Goal: Task Accomplishment & Management: Manage account settings

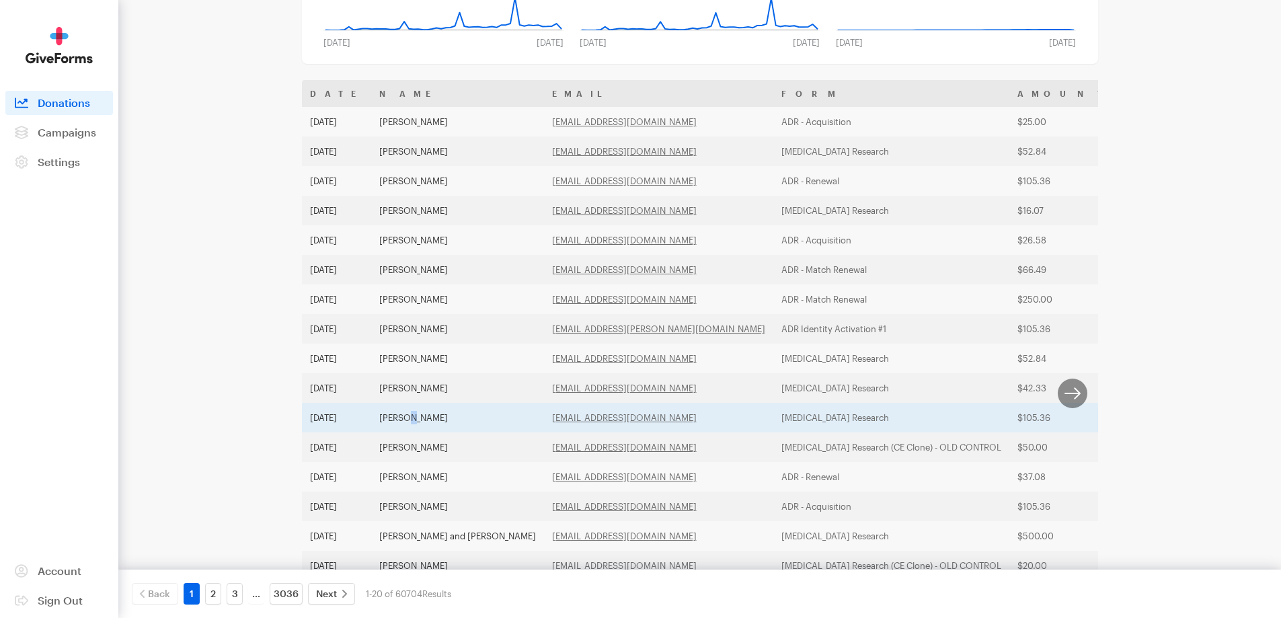
click at [406, 422] on td "Diane Vanocker" at bounding box center [457, 418] width 173 height 30
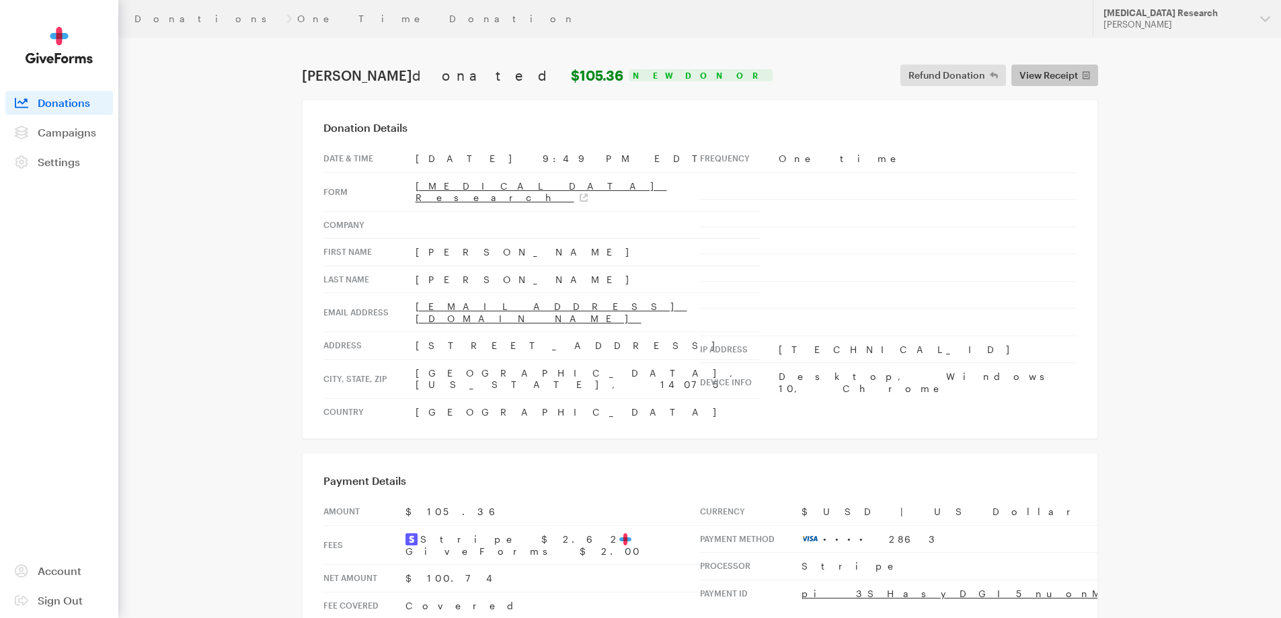
click at [1052, 75] on span "View Receipt" at bounding box center [1049, 75] width 59 height 16
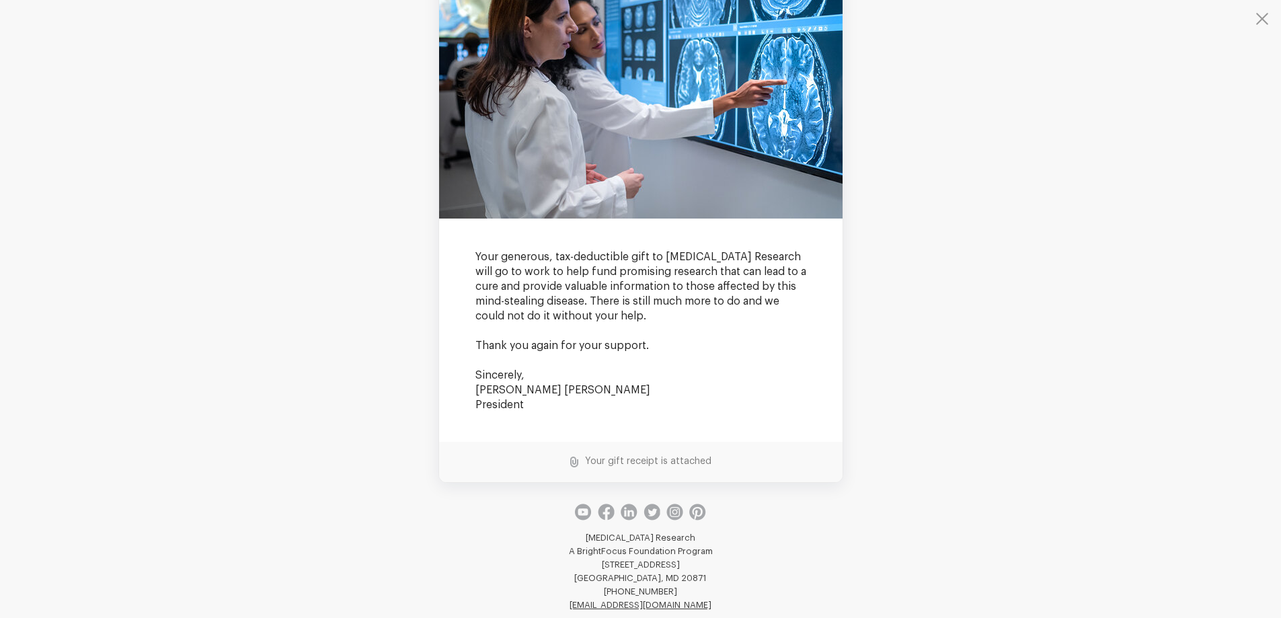
scroll to position [252, 0]
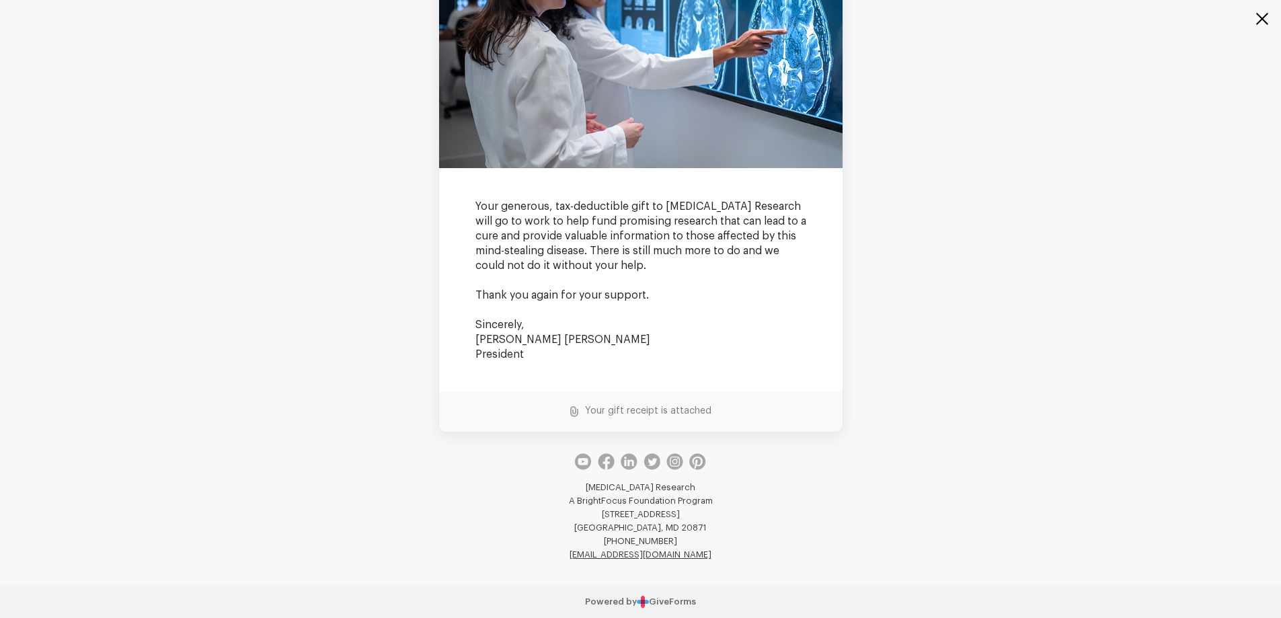
click at [1261, 21] on button "button" at bounding box center [1254, 27] width 54 height 54
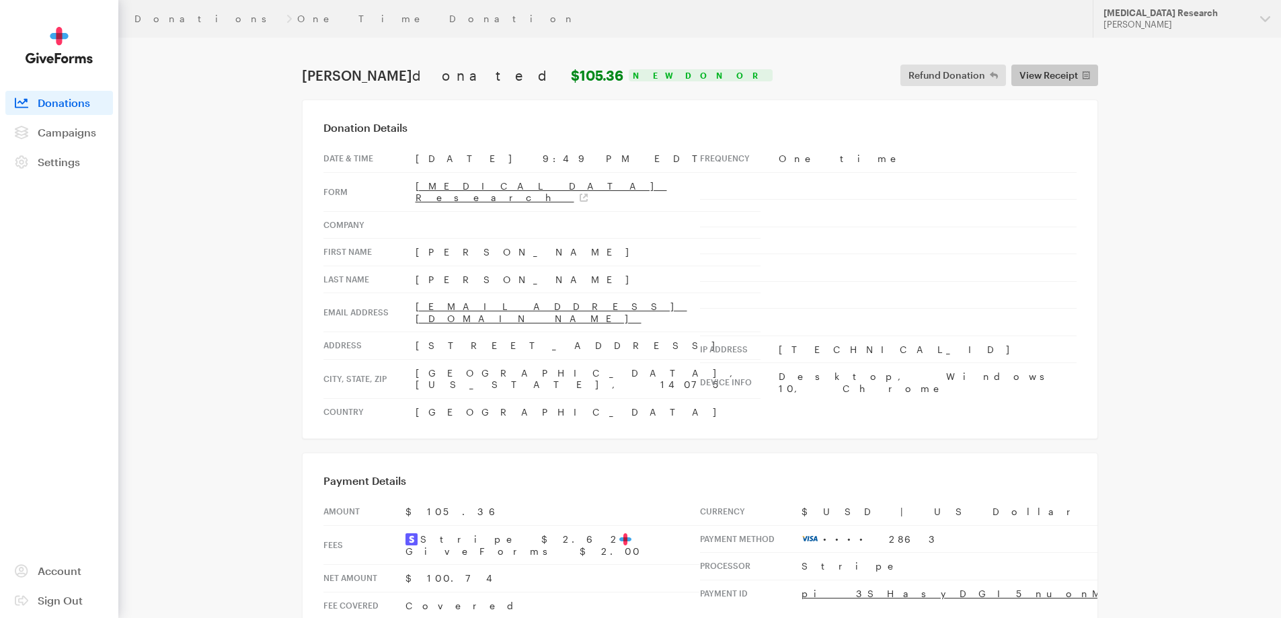
click at [1061, 79] on span "View Receipt" at bounding box center [1049, 75] width 59 height 16
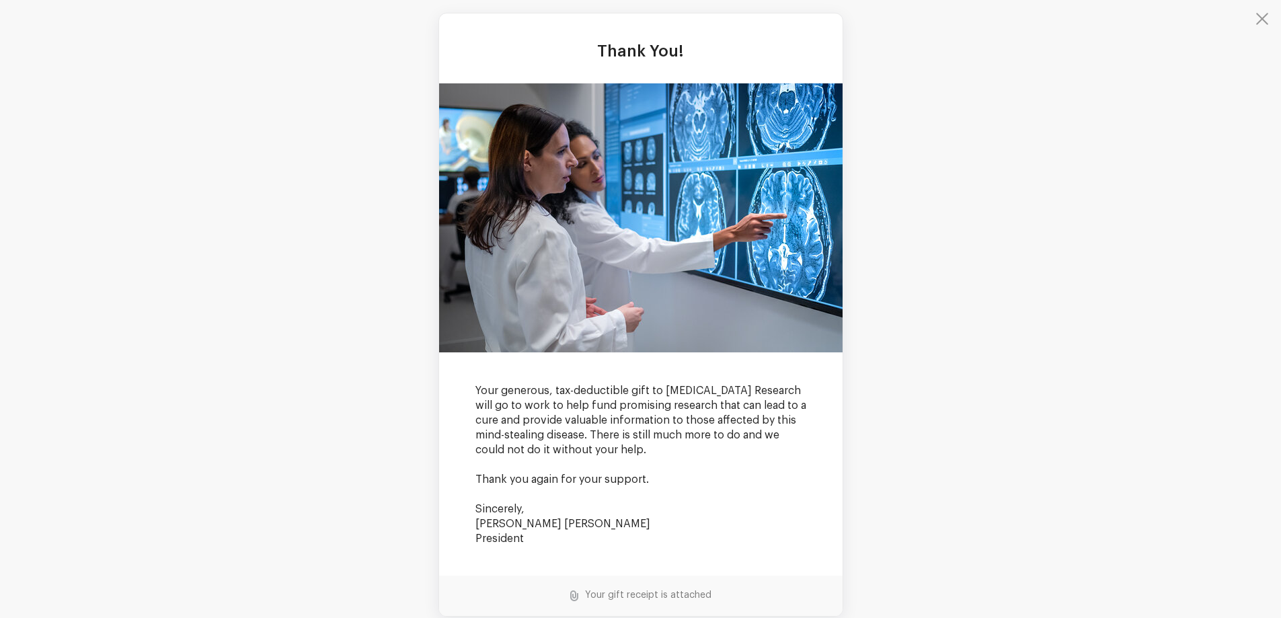
scroll to position [0, 0]
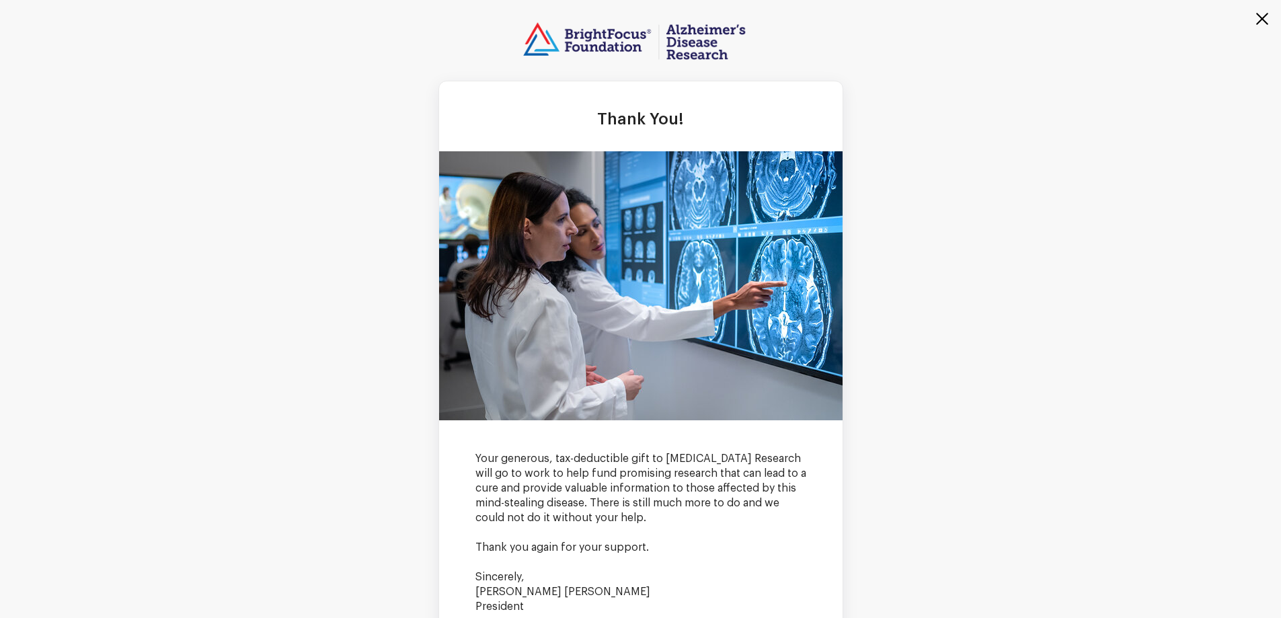
click at [1262, 22] on button "button" at bounding box center [1254, 27] width 54 height 54
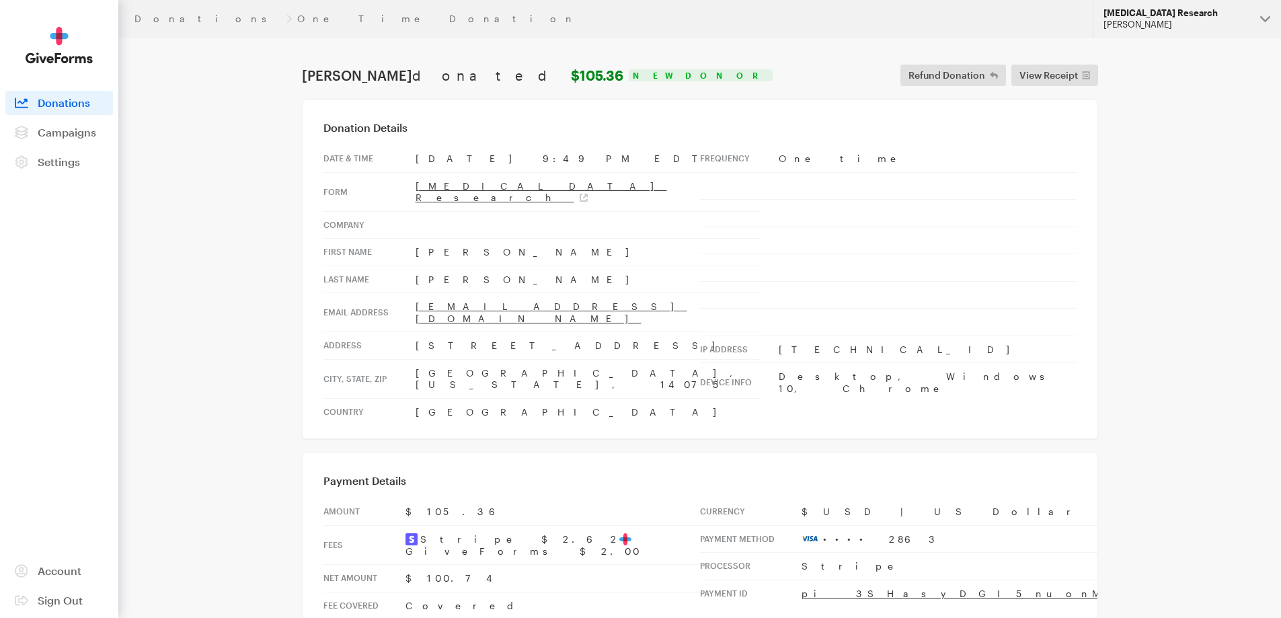
click at [1149, 17] on div "[MEDICAL_DATA] Research" at bounding box center [1177, 12] width 146 height 11
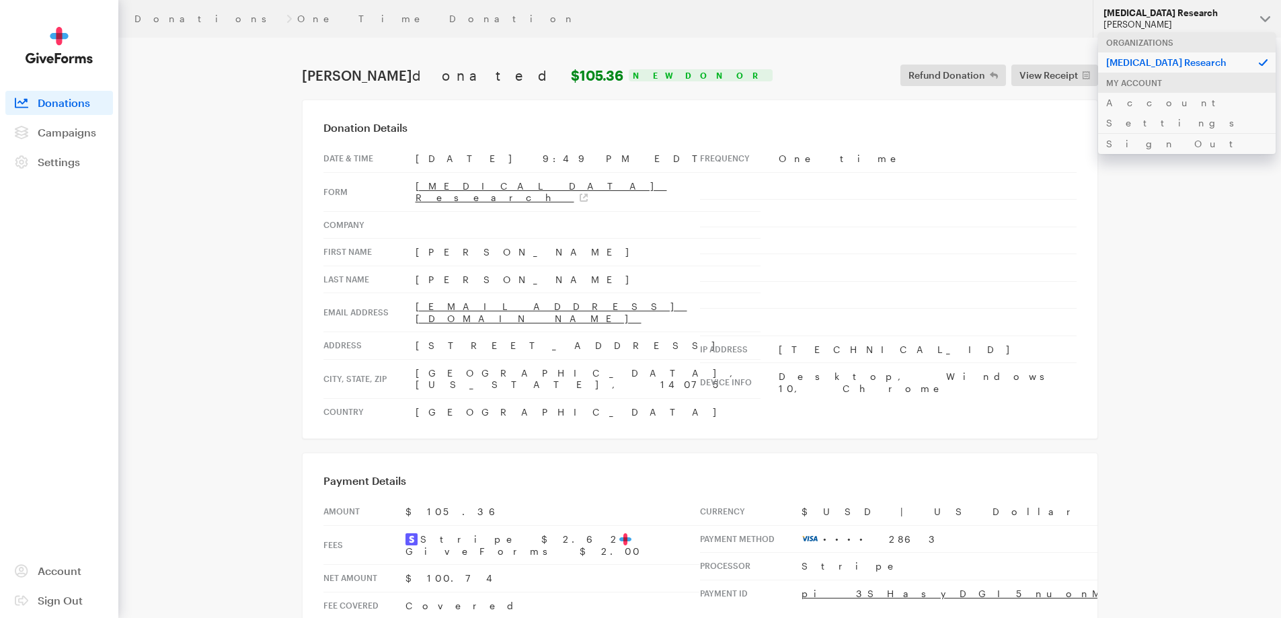
click at [1177, 259] on div "Donations One Time Donation Updates Support Alzheimer's Disease Research Philip…" at bounding box center [640, 593] width 1281 height 1187
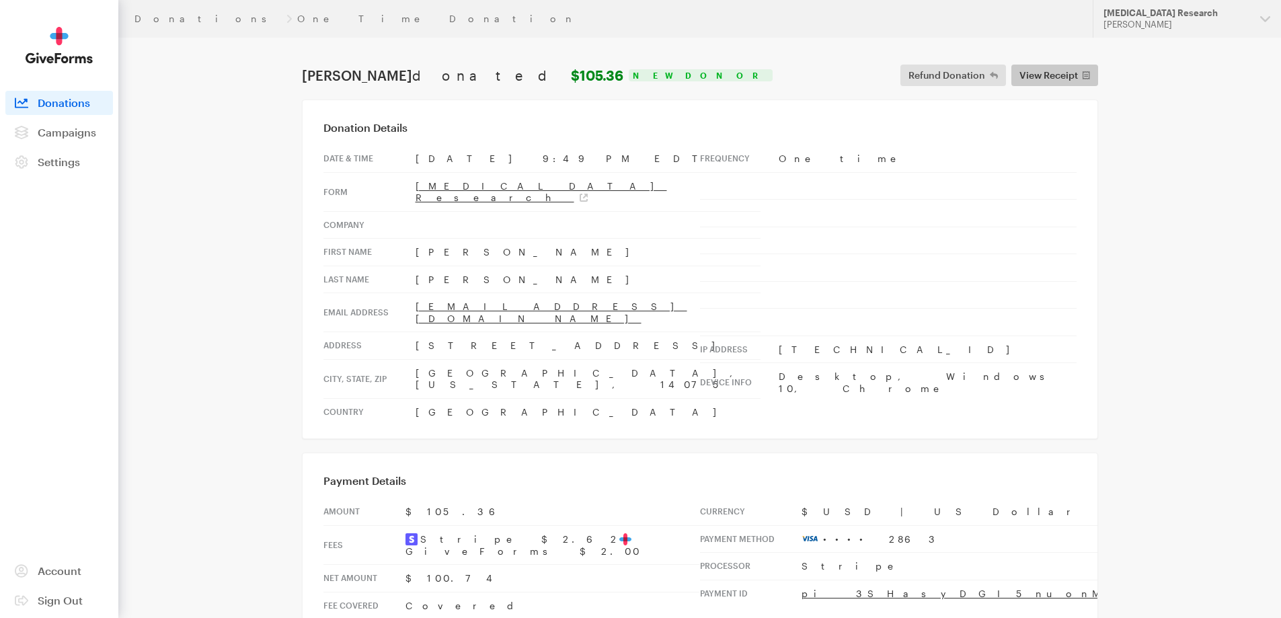
click at [1065, 75] on span "View Receipt" at bounding box center [1049, 75] width 59 height 16
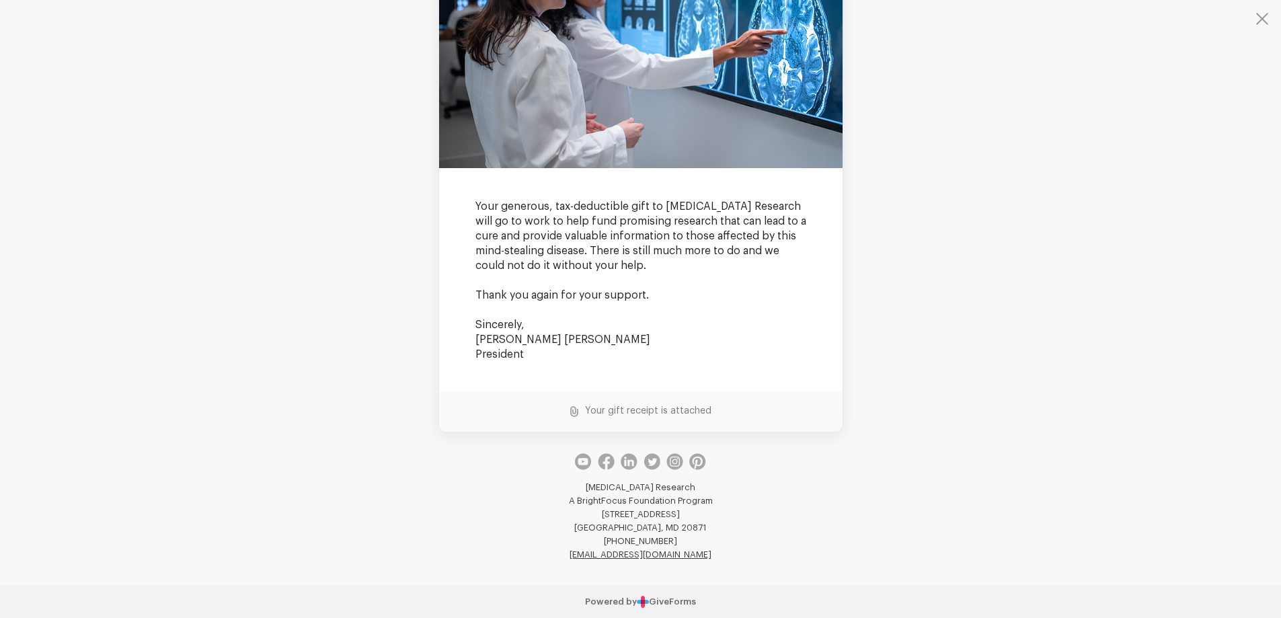
scroll to position [135, 0]
click at [1260, 12] on button "button" at bounding box center [1254, 27] width 54 height 54
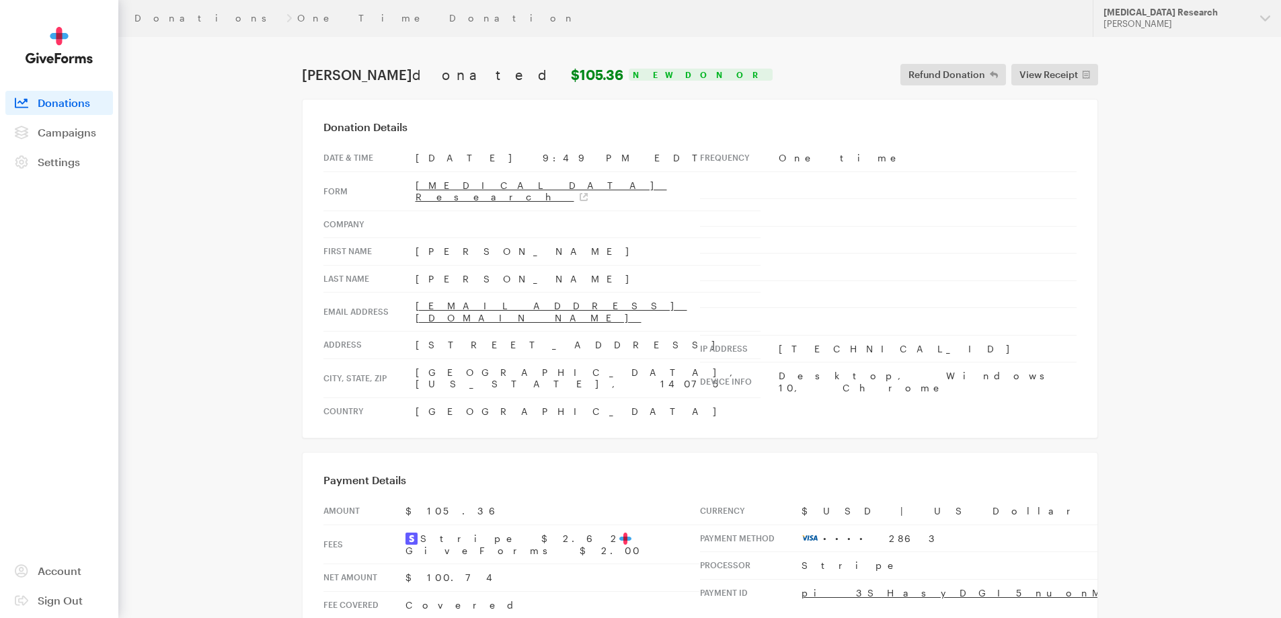
scroll to position [0, 0]
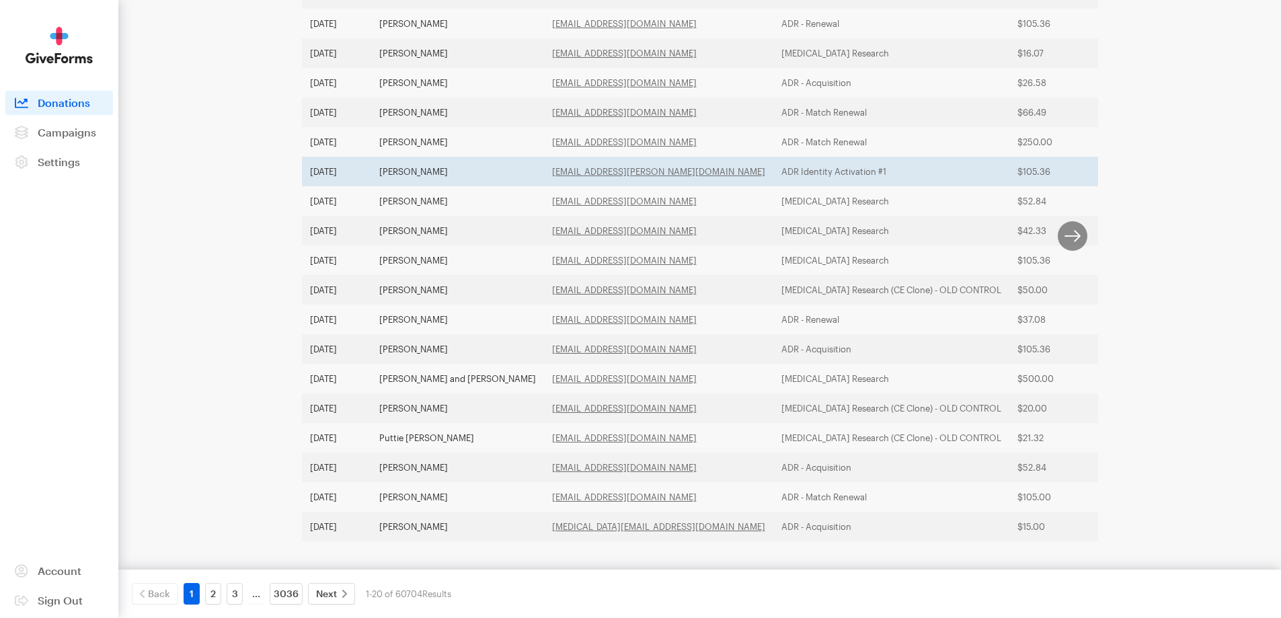
scroll to position [375, 0]
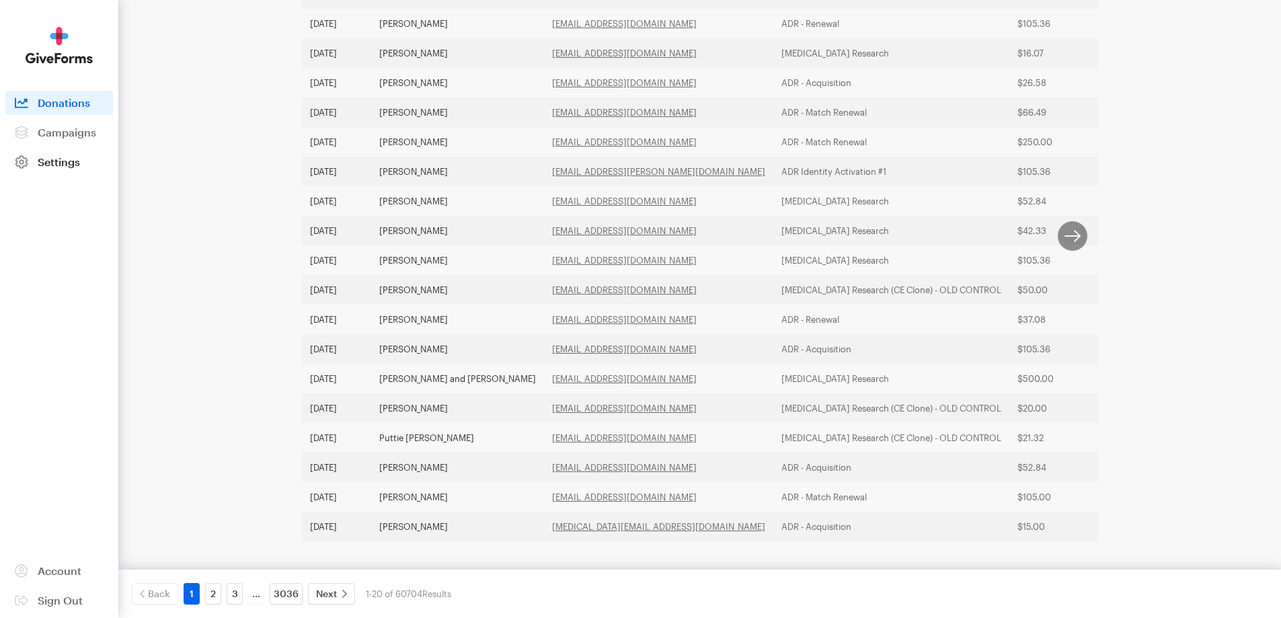
click at [56, 167] on span "Settings" at bounding box center [59, 161] width 42 height 13
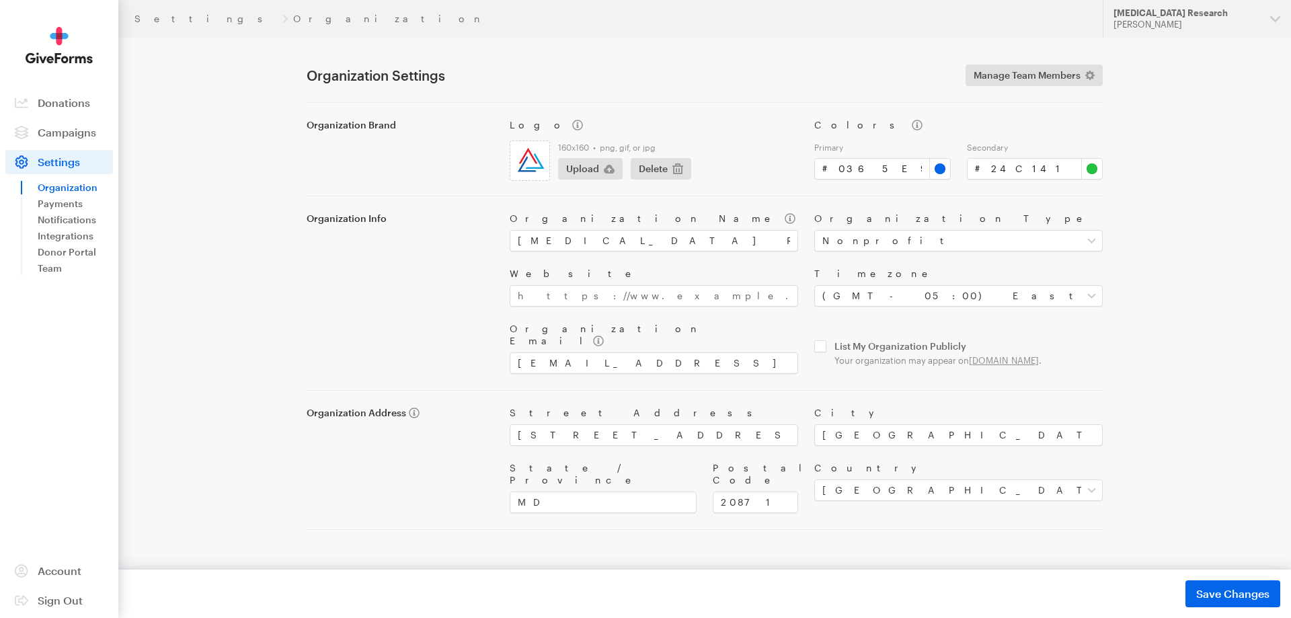
click at [68, 135] on span "Campaigns" at bounding box center [67, 132] width 59 height 13
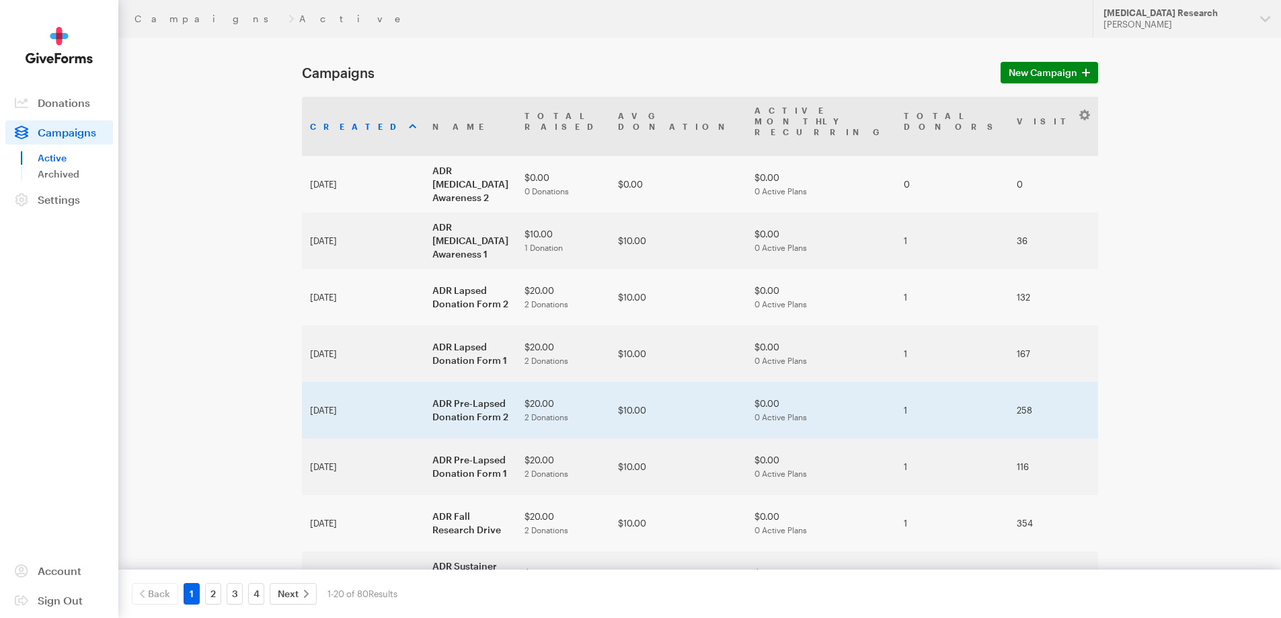
scroll to position [67, 0]
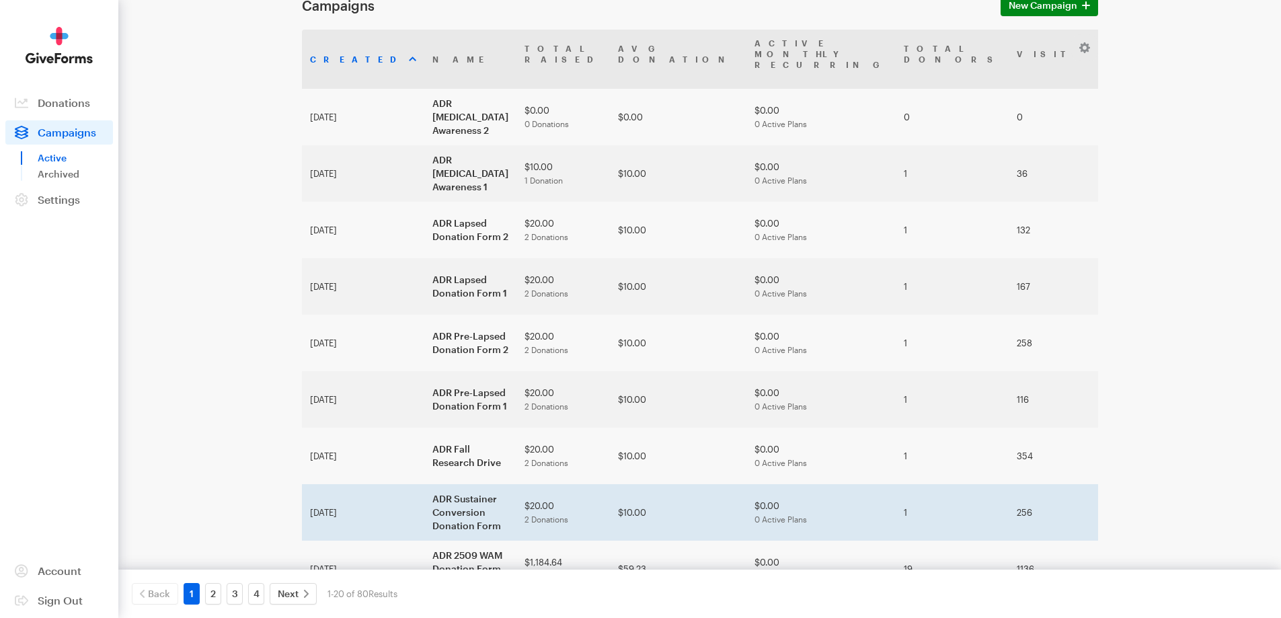
click at [517, 484] on td "$20.00 2 Donations" at bounding box center [563, 512] width 93 height 56
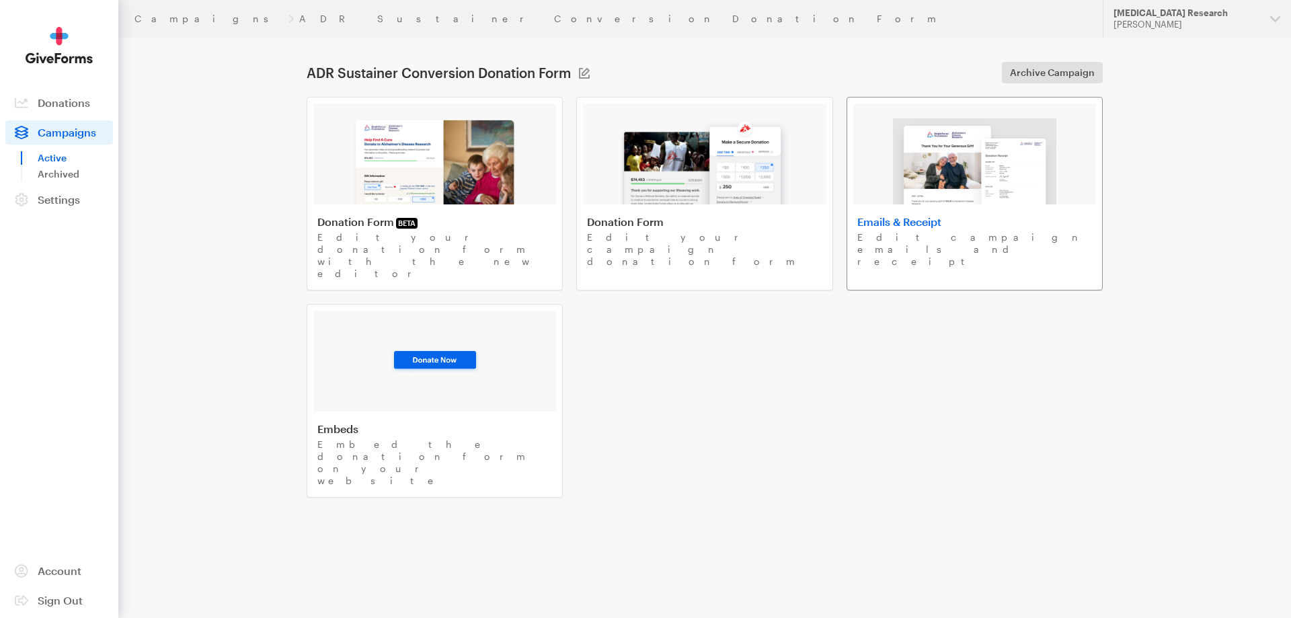
click at [1027, 174] on img at bounding box center [974, 161] width 163 height 86
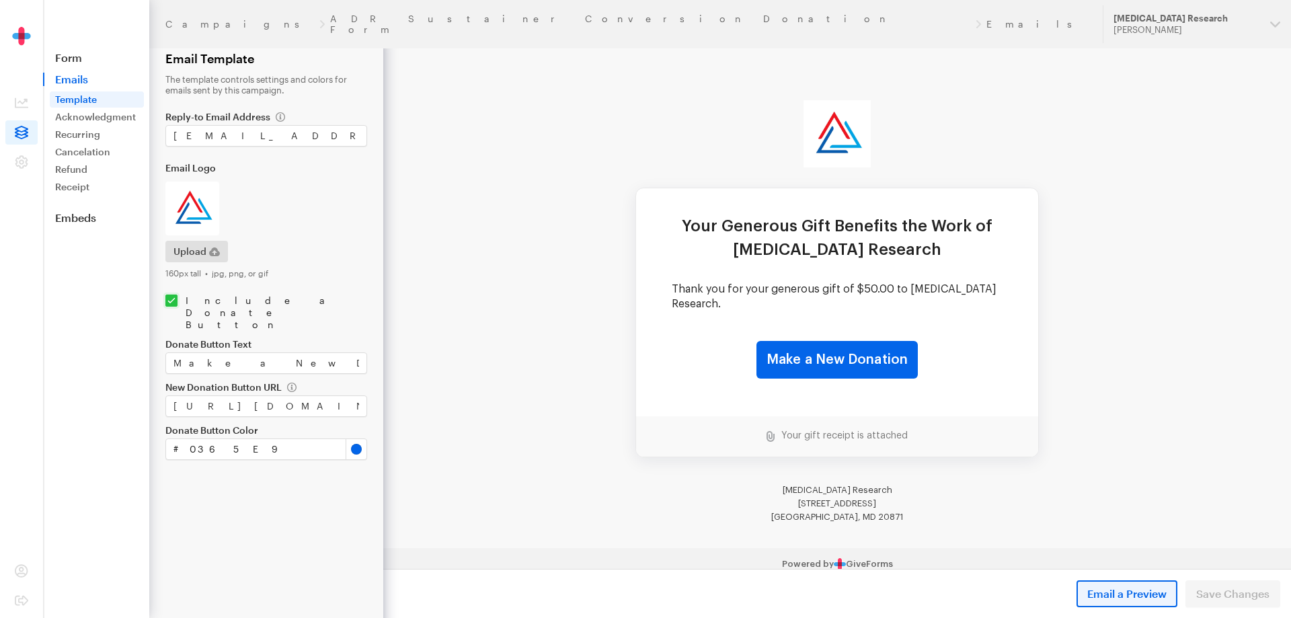
click at [1120, 591] on span "Email a Preview" at bounding box center [1127, 594] width 79 height 16
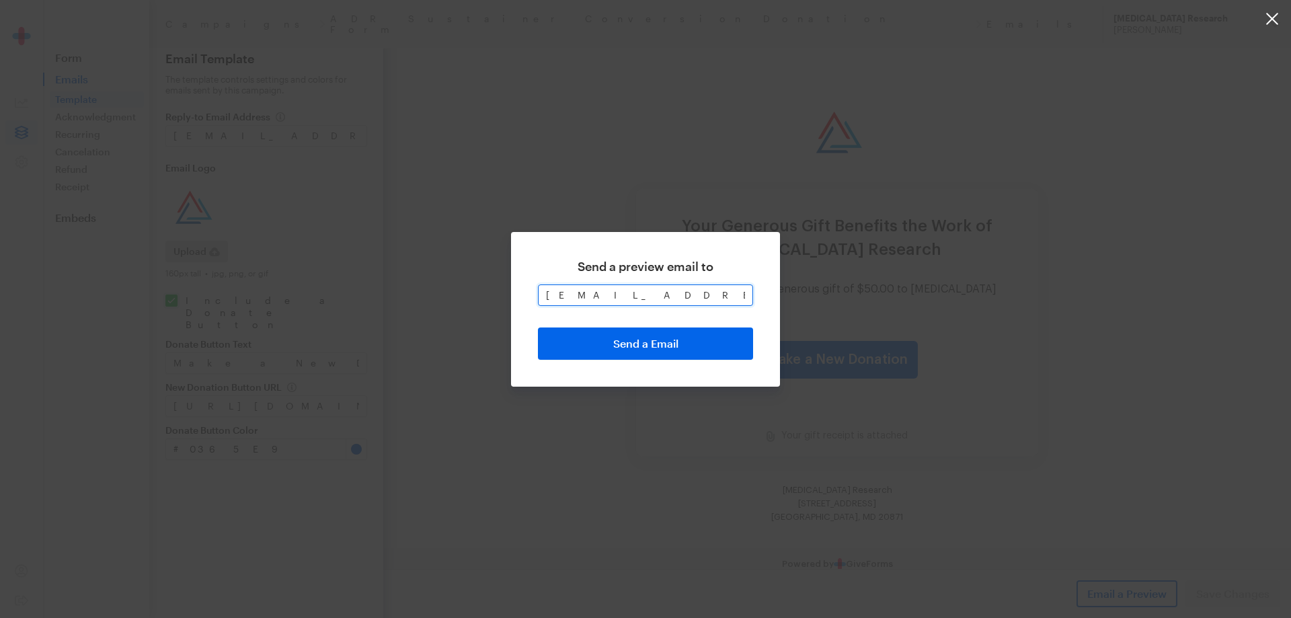
drag, startPoint x: 693, startPoint y: 299, endPoint x: 489, endPoint y: 297, distance: 204.5
click at [489, 297] on div "Send a preview email to brightfocus-adr@giveforms.com Send a Email" at bounding box center [645, 309] width 1291 height 618
drag, startPoint x: 595, startPoint y: 304, endPoint x: 636, endPoint y: 293, distance: 42.6
click at [596, 304] on input "email" at bounding box center [645, 296] width 215 height 22
type input "cale.myers723@gmail.com"
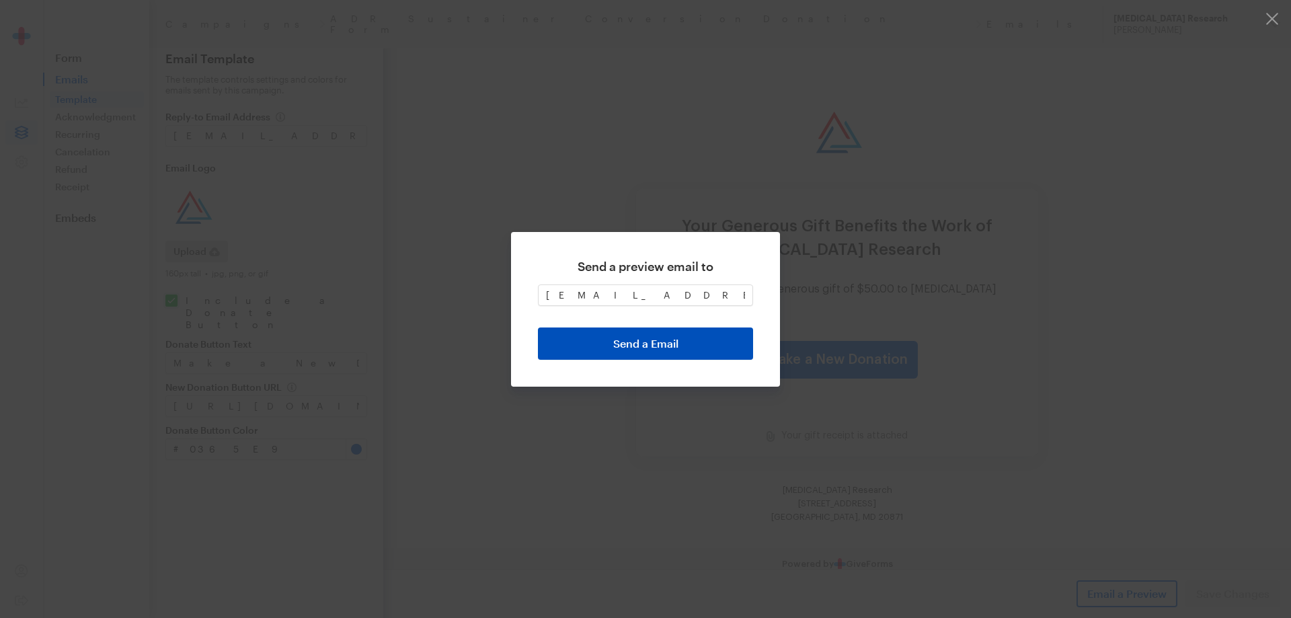
click at [645, 348] on button "Send a Email" at bounding box center [645, 344] width 215 height 32
